Goal: Task Accomplishment & Management: Use online tool/utility

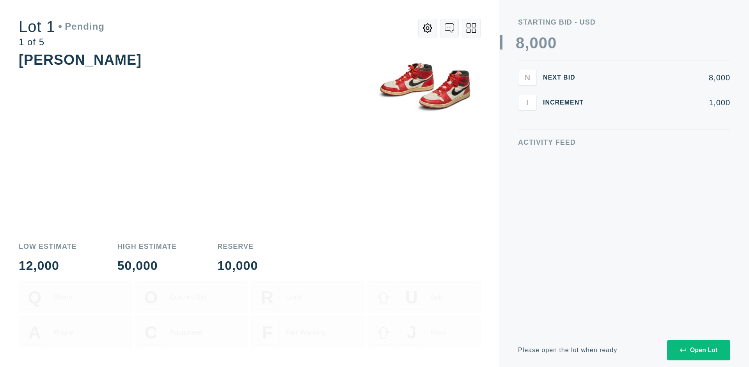
click at [698, 350] on div "Open Lot" at bounding box center [698, 350] width 37 height 7
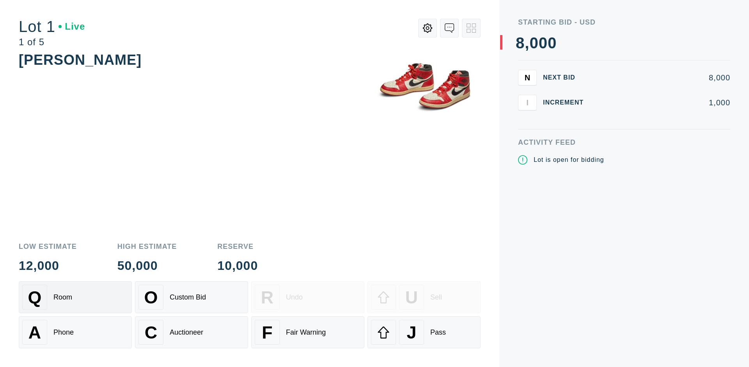
click at [75, 297] on div "Q Room" at bounding box center [75, 297] width 106 height 25
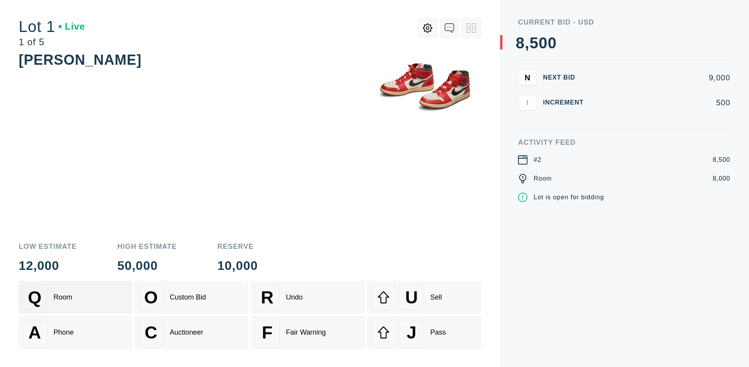
click at [75, 297] on div "Q Room" at bounding box center [75, 297] width 106 height 25
click at [75, 332] on div "A Phone" at bounding box center [75, 332] width 106 height 25
